Goal: Task Accomplishment & Management: Understand process/instructions

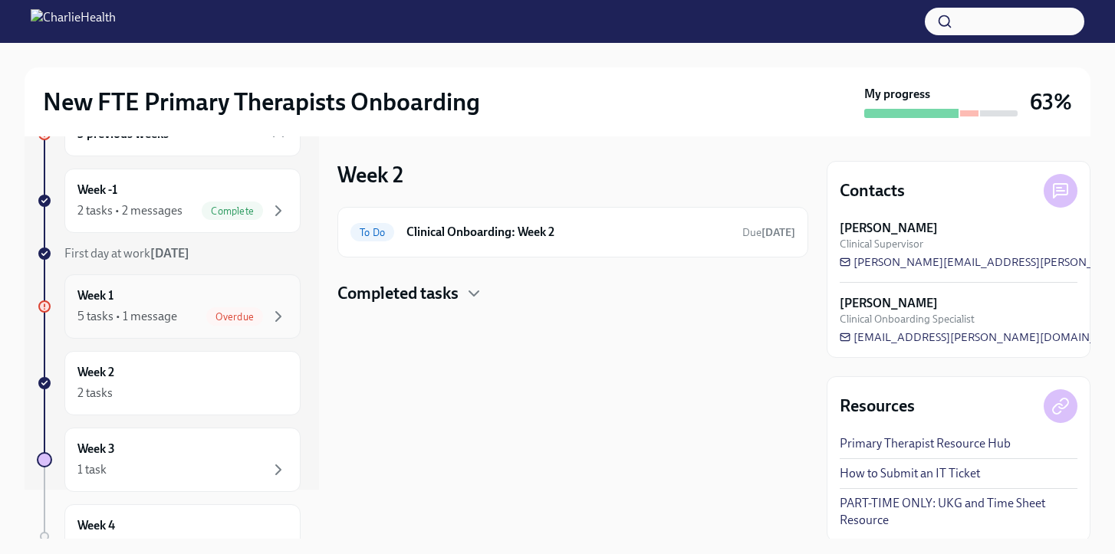
scroll to position [77, 0]
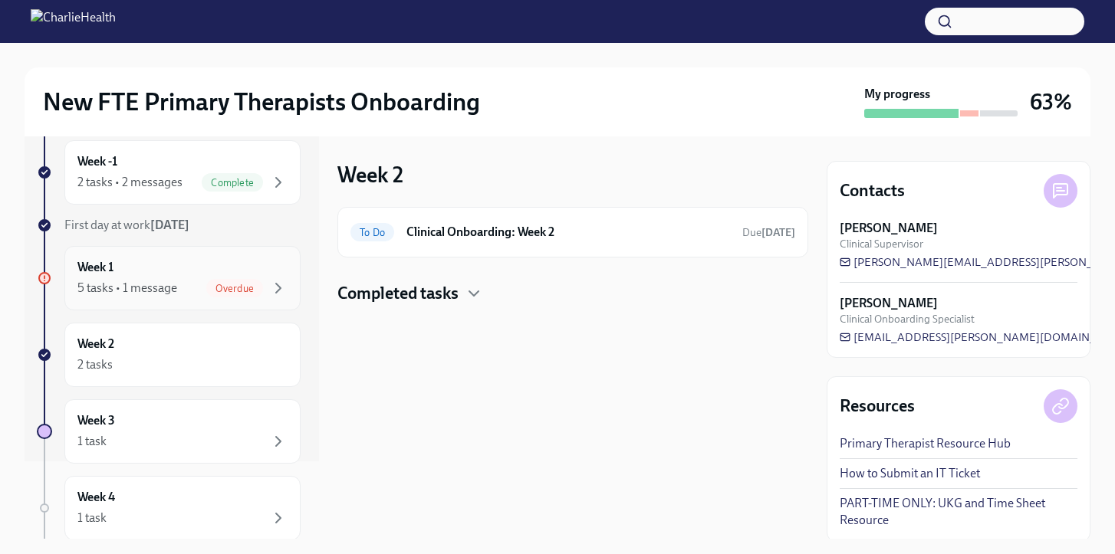
click at [265, 287] on div "Overdue" at bounding box center [246, 288] width 81 height 18
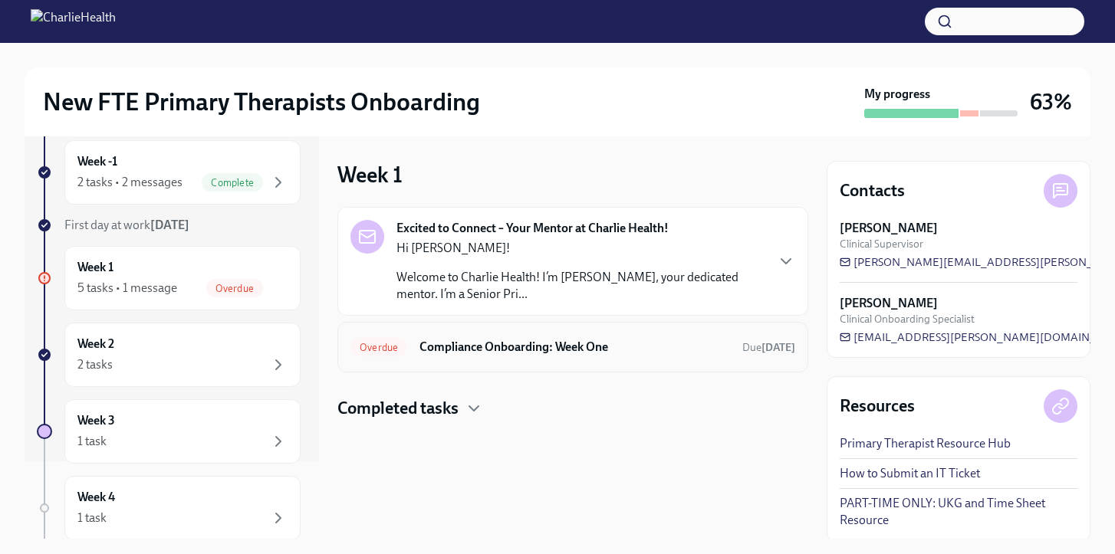
click at [449, 343] on h6 "Compliance Onboarding: Week One" at bounding box center [575, 347] width 311 height 17
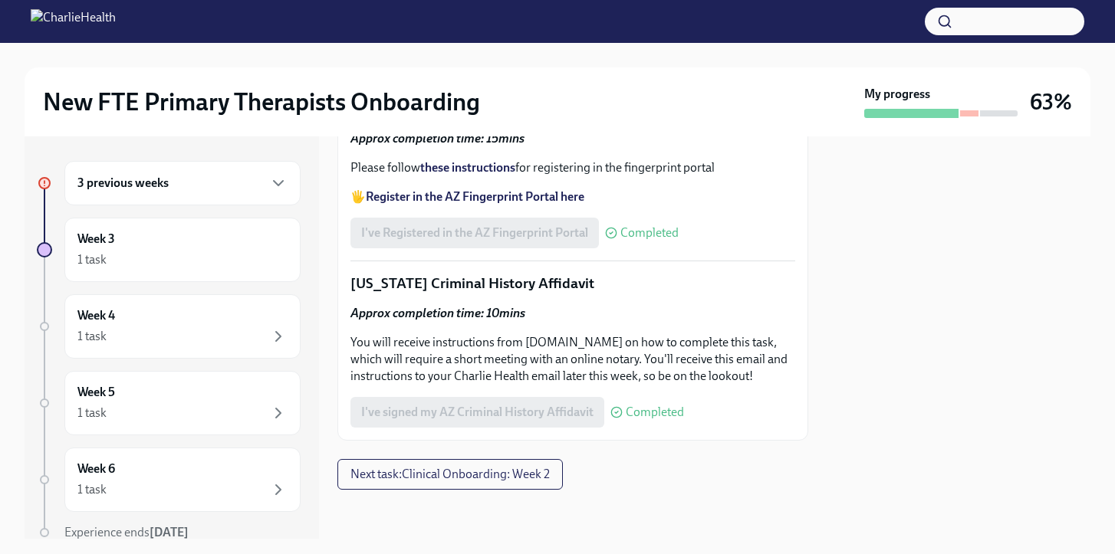
scroll to position [2348, 0]
click at [436, 479] on span "Next task : Clinical Onboarding: Week 2" at bounding box center [449, 474] width 199 height 15
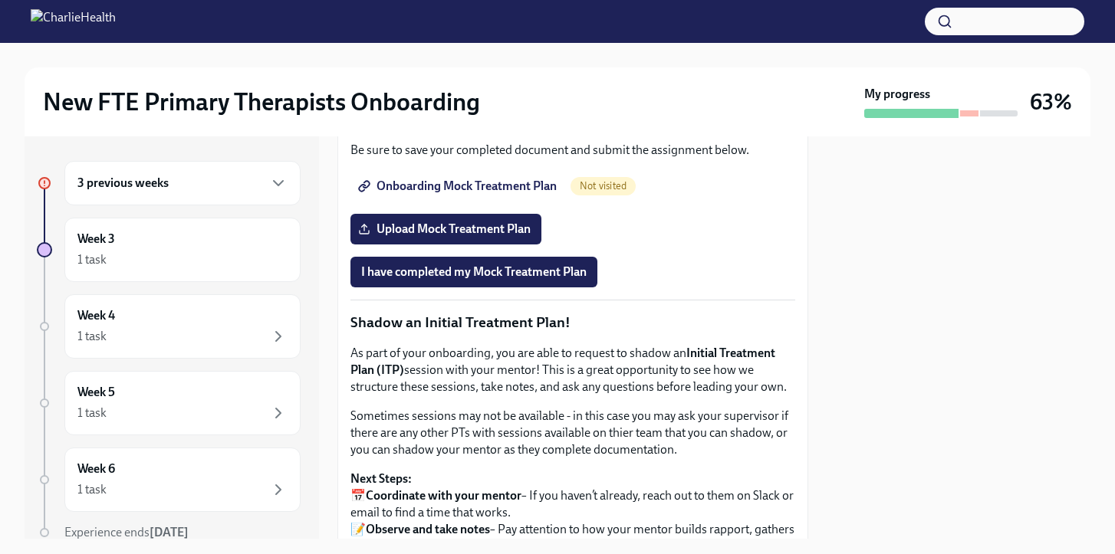
scroll to position [1212, 0]
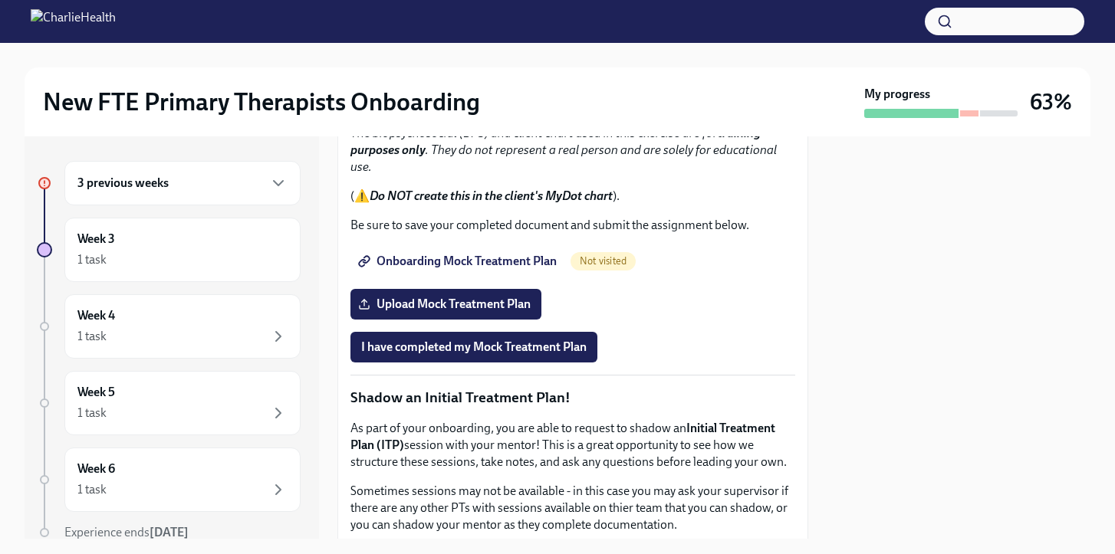
click at [467, 269] on span "Onboarding Mock Treatment Plan" at bounding box center [459, 261] width 196 height 15
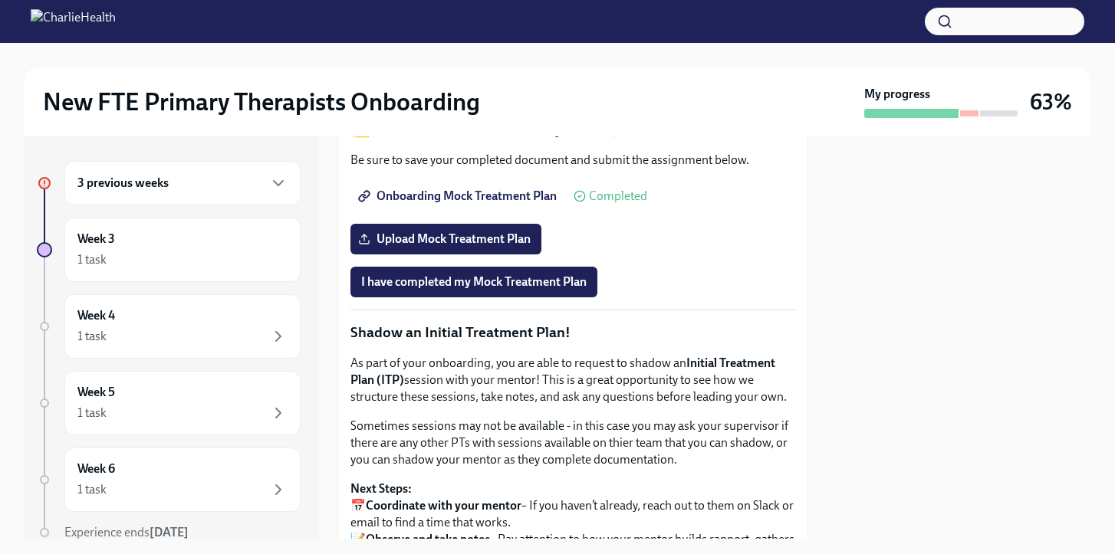
scroll to position [1285, 0]
